Goal: Information Seeking & Learning: Learn about a topic

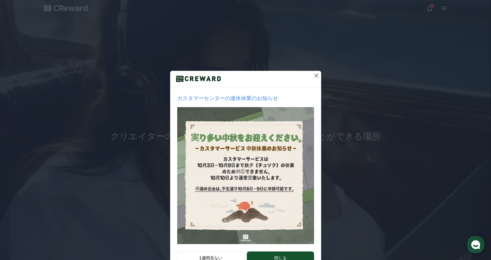
click at [417, 27] on div "カスタマーセンターの連休休業のお知らせ 1週間見ない 閉じる" at bounding box center [245, 140] width 491 height 281
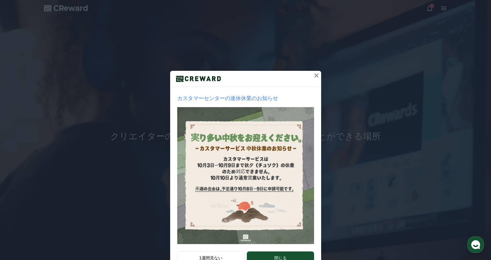
click at [308, 77] on div at bounding box center [245, 79] width 151 height 16
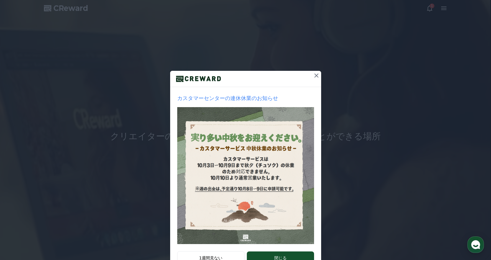
click at [313, 74] on icon at bounding box center [316, 75] width 7 height 7
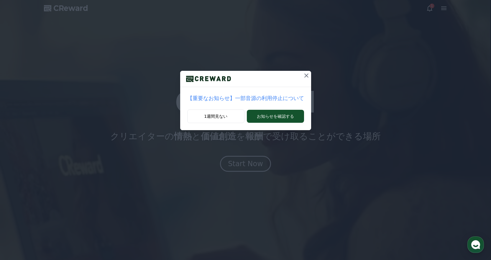
click at [303, 76] on icon at bounding box center [306, 75] width 7 height 7
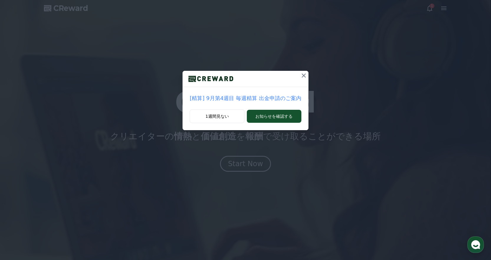
drag, startPoint x: 301, startPoint y: 76, endPoint x: 319, endPoint y: 67, distance: 19.7
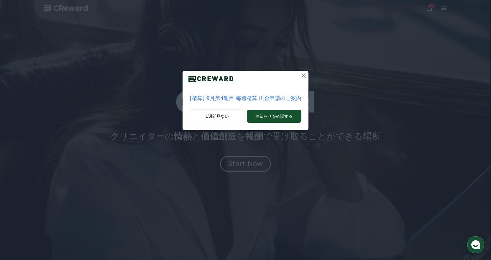
click at [302, 75] on icon at bounding box center [304, 75] width 4 height 4
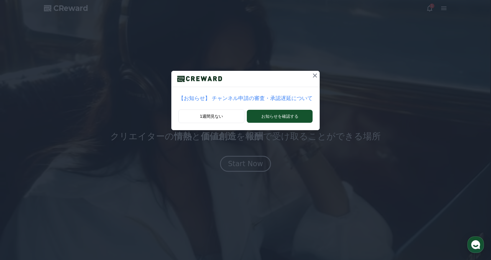
click at [311, 76] on icon at bounding box center [314, 75] width 7 height 7
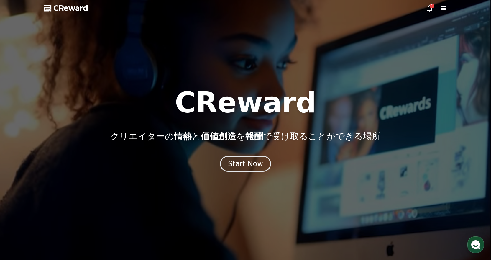
click at [429, 6] on icon at bounding box center [429, 8] width 5 height 6
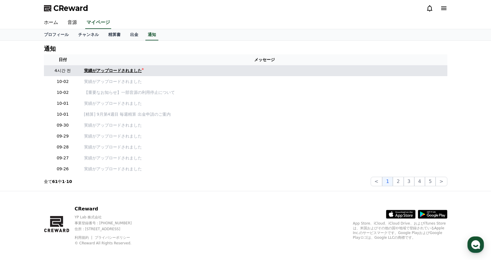
click at [121, 69] on div "実績がアップロードされました" at bounding box center [113, 71] width 58 height 6
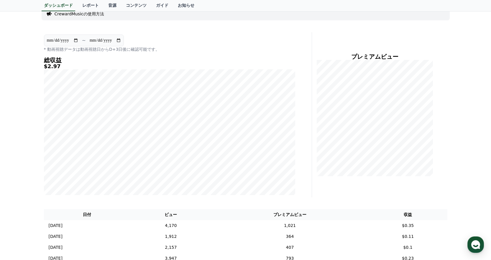
scroll to position [29, 0]
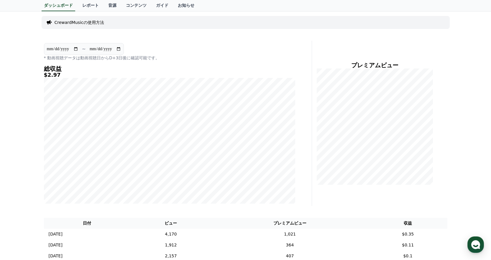
click at [67, 51] on input "**********" at bounding box center [63, 49] width 32 height 6
drag, startPoint x: 74, startPoint y: 50, endPoint x: 76, endPoint y: 48, distance: 3.1
click at [74, 49] on input "**********" at bounding box center [63, 49] width 32 height 6
click at [76, 47] on input "**********" at bounding box center [63, 49] width 32 height 6
type input "**********"
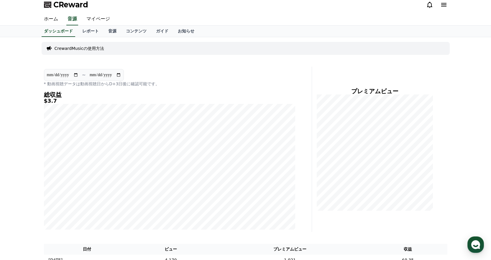
scroll to position [0, 0]
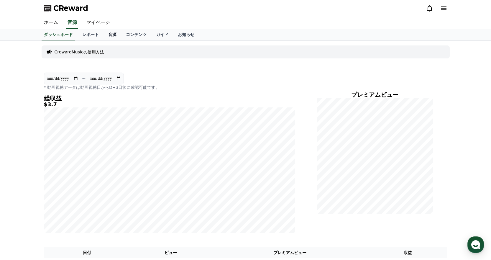
click at [104, 37] on link "音源" at bounding box center [113, 34] width 18 height 11
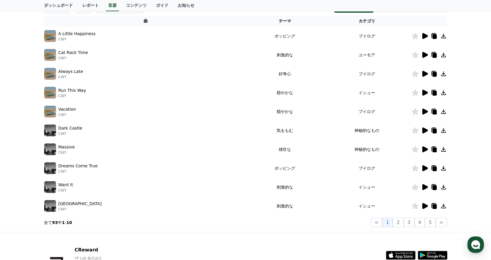
scroll to position [140, 0]
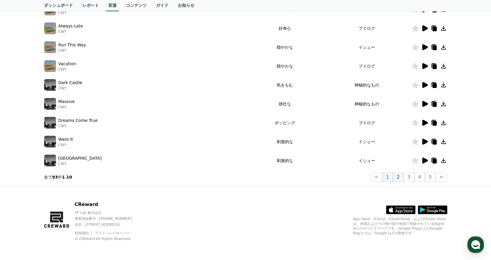
click at [403, 174] on button "2" at bounding box center [398, 176] width 11 height 9
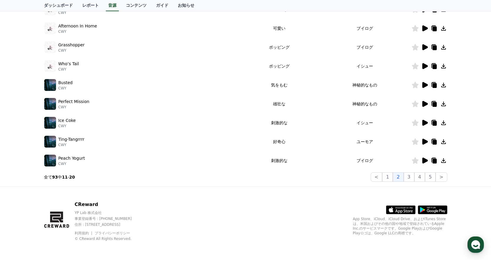
click at [424, 123] on icon at bounding box center [425, 123] width 6 height 6
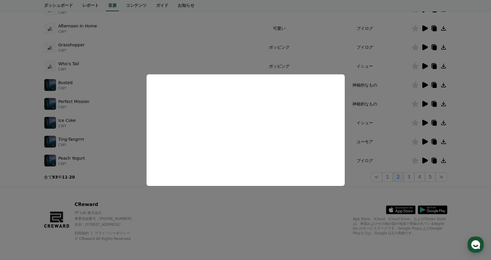
click at [468, 119] on button "close modal" at bounding box center [245, 130] width 491 height 260
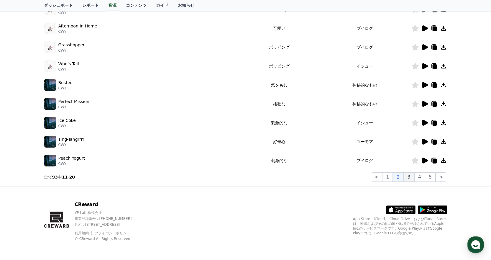
click at [410, 176] on button "3" at bounding box center [409, 176] width 11 height 9
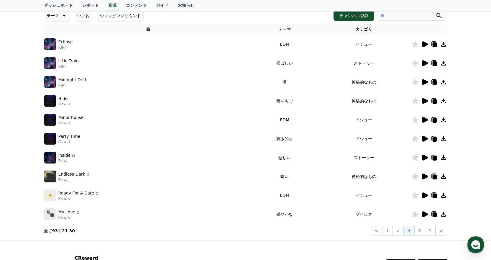
scroll to position [81, 0]
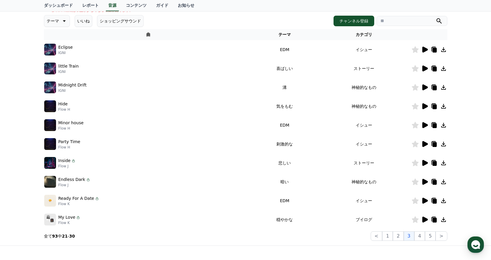
click at [425, 145] on icon at bounding box center [425, 144] width 6 height 6
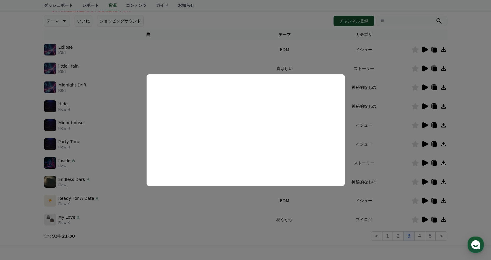
click at [386, 127] on button "close modal" at bounding box center [245, 130] width 491 height 260
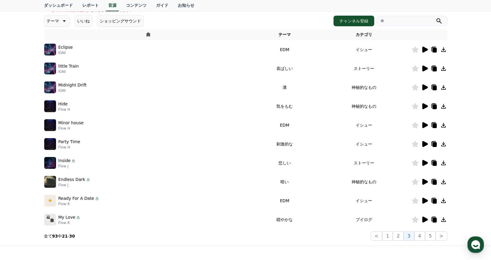
click at [425, 143] on icon at bounding box center [425, 144] width 6 height 6
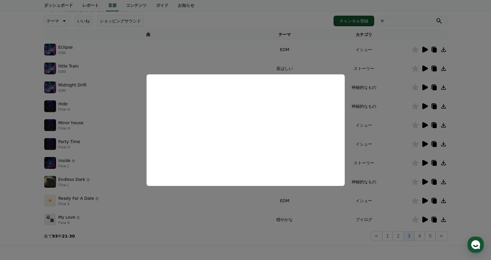
click at [386, 146] on button "close modal" at bounding box center [245, 130] width 491 height 260
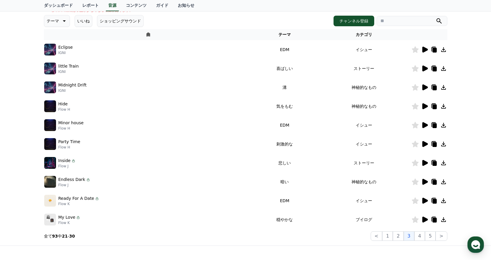
click at [444, 144] on icon at bounding box center [443, 144] width 5 height 5
